Goal: Browse casually

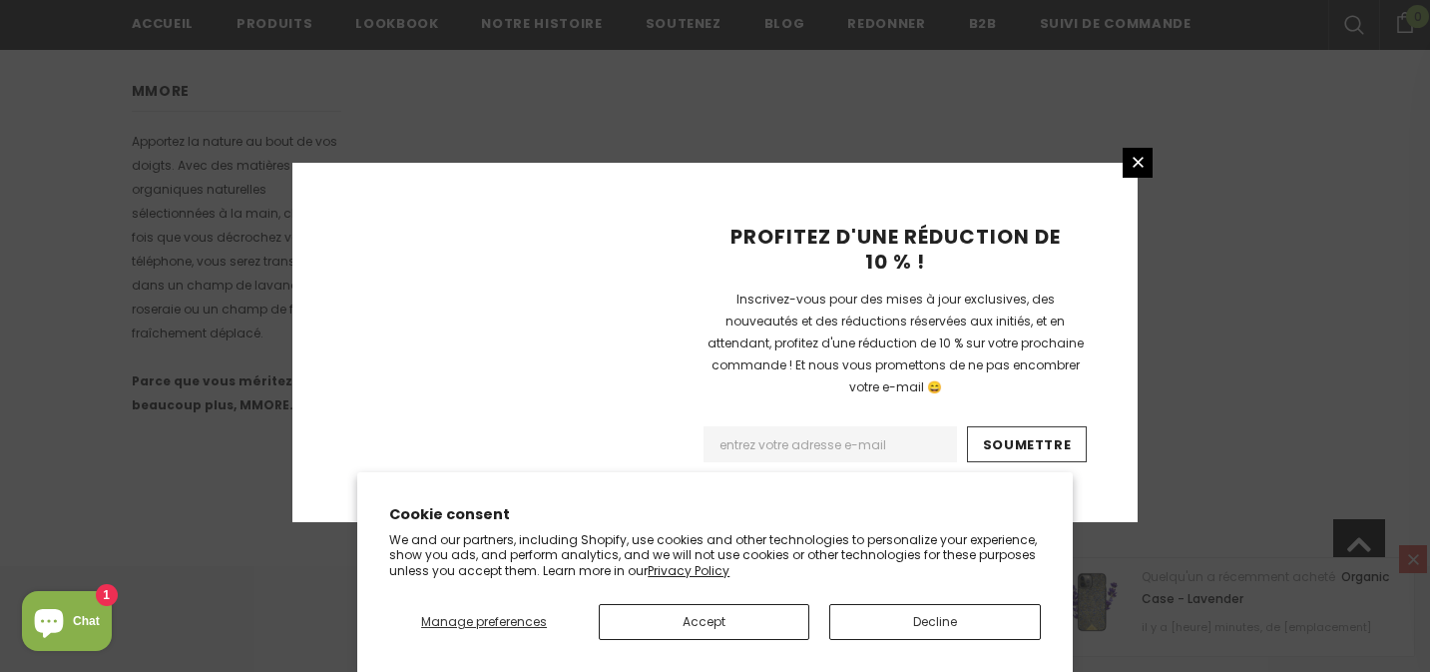
scroll to position [1422, 0]
